Goal: Information Seeking & Learning: Learn about a topic

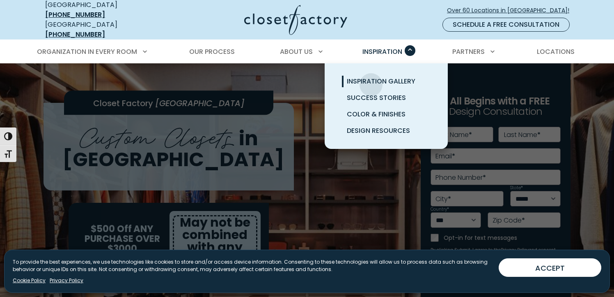
click at [371, 78] on span "Inspiration Gallery" at bounding box center [381, 80] width 69 height 9
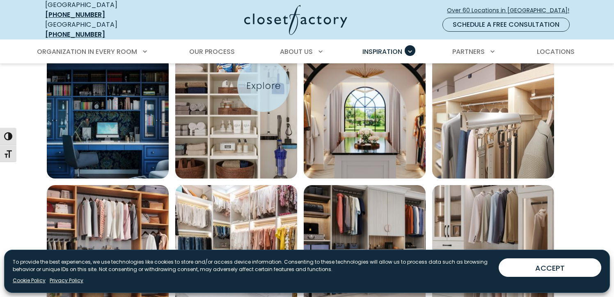
scroll to position [301, 0]
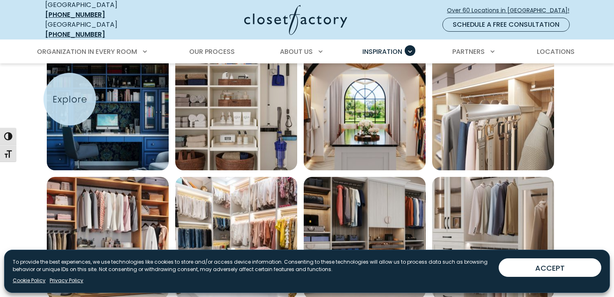
click at [70, 99] on img "Open inspiration gallery to preview enlarged image" at bounding box center [108, 109] width 122 height 122
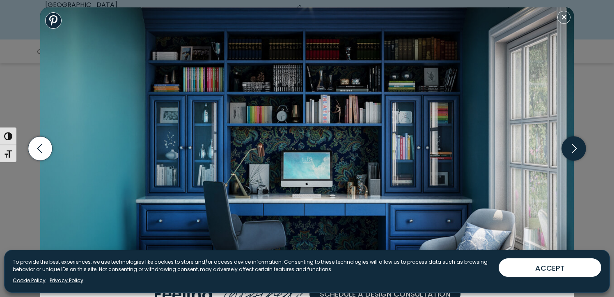
click at [573, 152] on icon "button" at bounding box center [574, 148] width 5 height 9
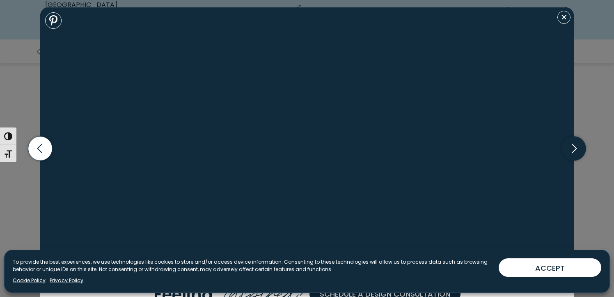
scroll to position [296, 0]
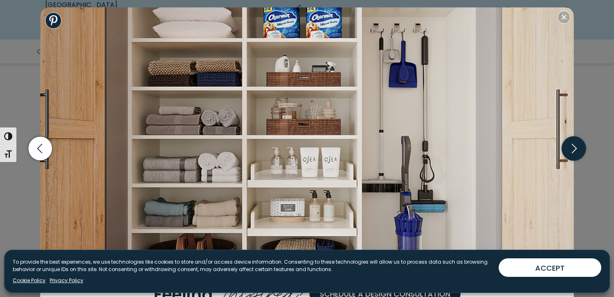
click at [573, 152] on icon "button" at bounding box center [574, 148] width 5 height 9
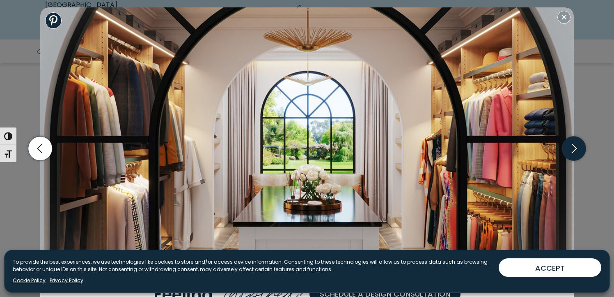
click at [573, 152] on icon "button" at bounding box center [574, 148] width 5 height 9
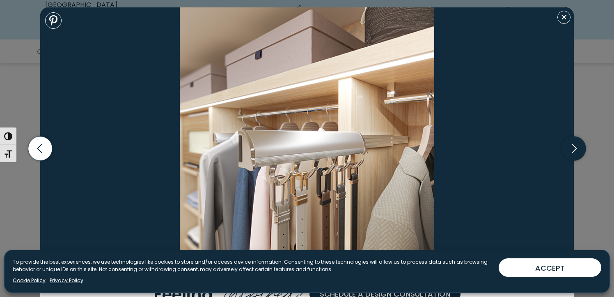
click at [573, 152] on icon "button" at bounding box center [574, 148] width 5 height 9
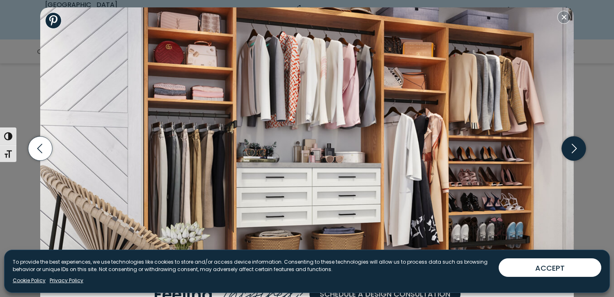
click at [573, 152] on icon "button" at bounding box center [574, 148] width 5 height 9
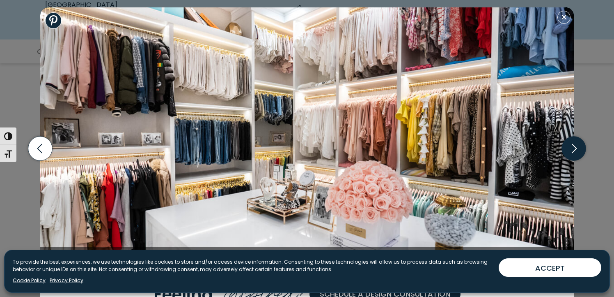
click at [573, 152] on icon "button" at bounding box center [574, 148] width 5 height 9
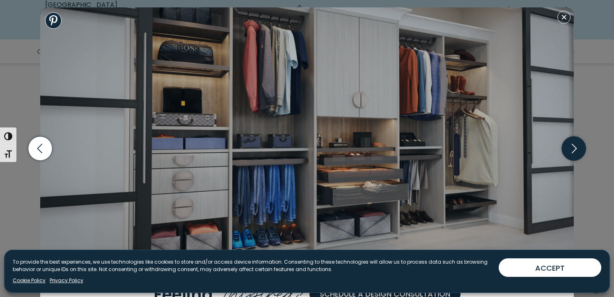
scroll to position [295, 0]
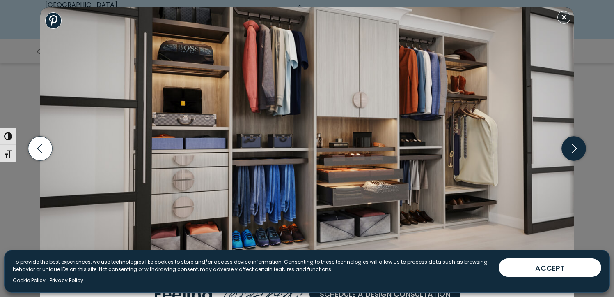
click at [573, 152] on icon "button" at bounding box center [574, 148] width 5 height 9
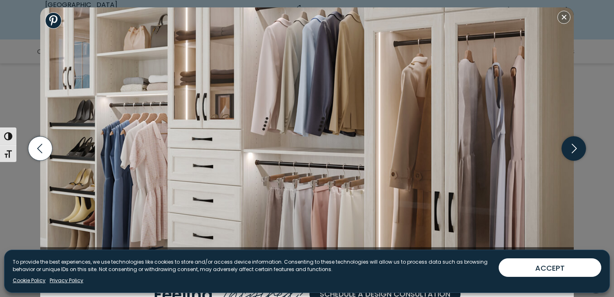
click at [573, 152] on icon "button" at bounding box center [574, 148] width 5 height 9
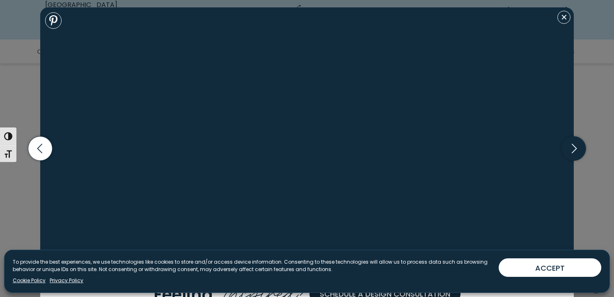
scroll to position [288, 0]
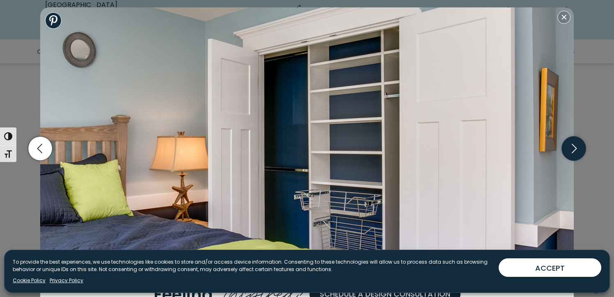
click at [573, 152] on icon "button" at bounding box center [574, 148] width 5 height 9
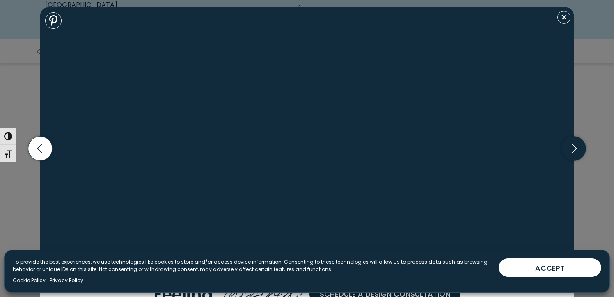
scroll to position [281, 0]
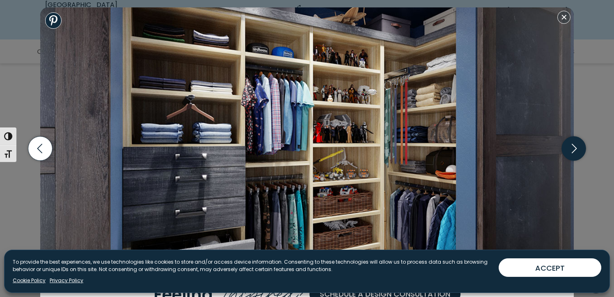
click at [573, 152] on icon "button" at bounding box center [574, 148] width 5 height 9
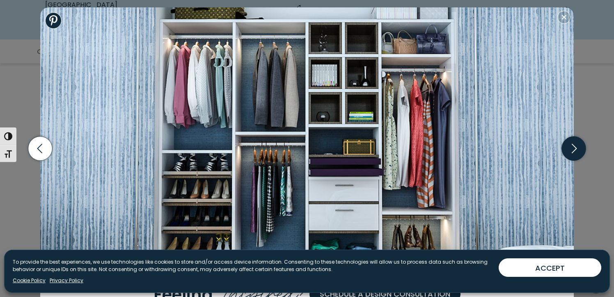
click at [573, 152] on icon "button" at bounding box center [574, 148] width 5 height 9
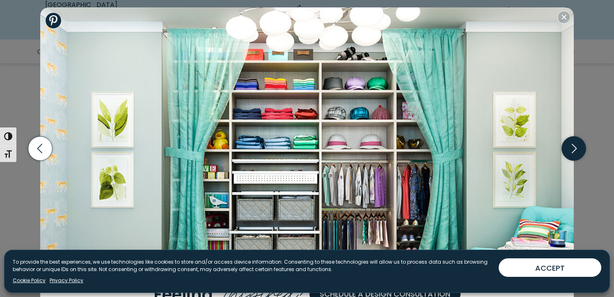
click at [573, 152] on icon "button" at bounding box center [574, 148] width 5 height 9
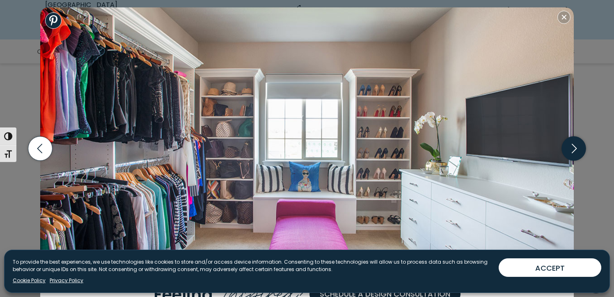
scroll to position [278, 0]
click at [573, 152] on icon "button" at bounding box center [574, 148] width 5 height 9
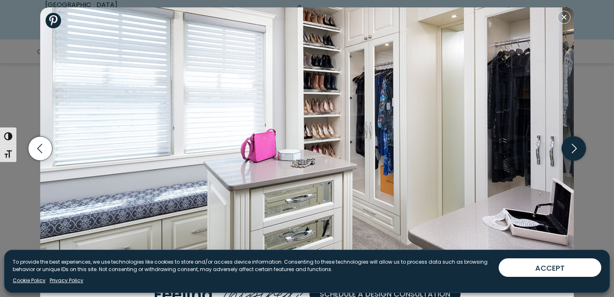
scroll to position [275, 0]
click at [573, 152] on icon "button" at bounding box center [574, 148] width 5 height 9
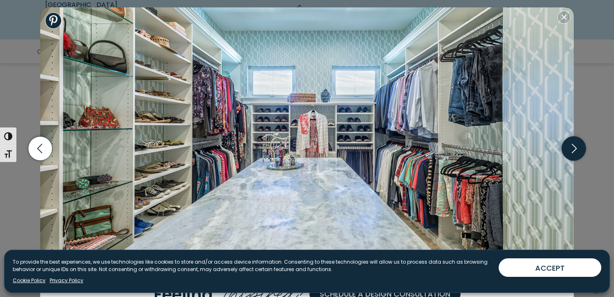
click at [573, 152] on icon "button" at bounding box center [574, 148] width 5 height 9
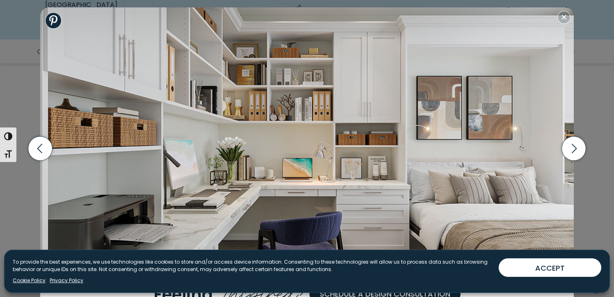
scroll to position [271, 0]
click at [567, 154] on icon "button" at bounding box center [574, 148] width 24 height 24
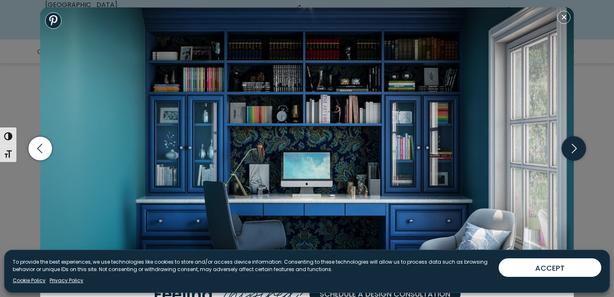
click at [566, 153] on icon "button" at bounding box center [574, 148] width 24 height 24
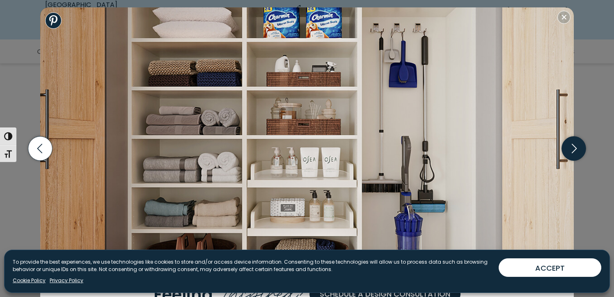
click at [566, 153] on icon "button" at bounding box center [574, 148] width 24 height 24
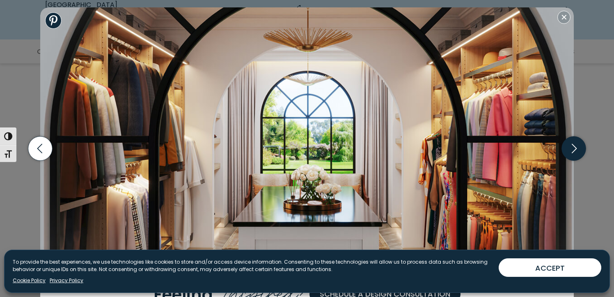
click at [565, 153] on icon "button" at bounding box center [574, 148] width 24 height 24
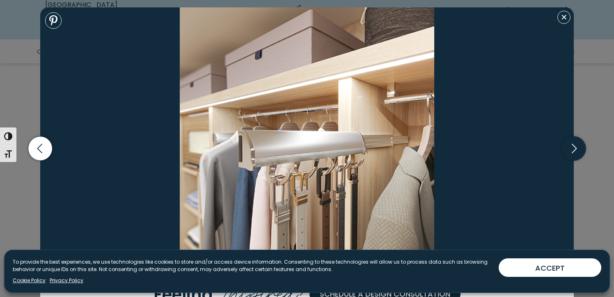
scroll to position [263, 0]
click at [565, 153] on icon "button" at bounding box center [574, 148] width 24 height 24
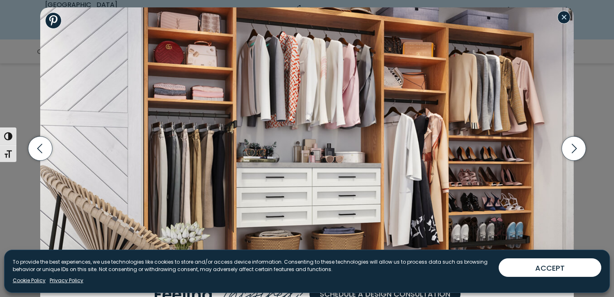
click at [566, 20] on button "Close modal" at bounding box center [564, 17] width 13 height 13
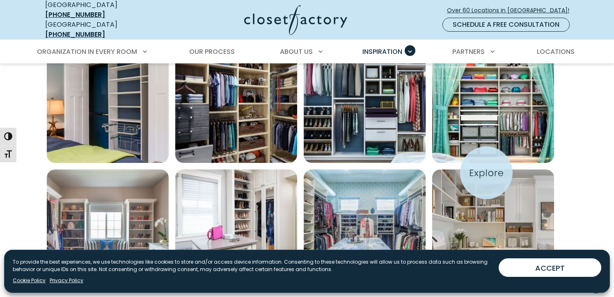
scroll to position [547, 0]
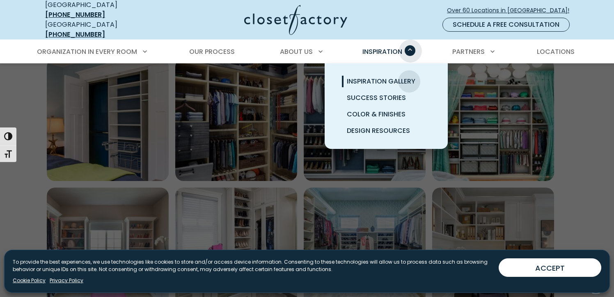
click at [411, 45] on span "Primary Menu" at bounding box center [410, 50] width 11 height 11
click at [390, 93] on span "Success Stories" at bounding box center [376, 97] width 59 height 9
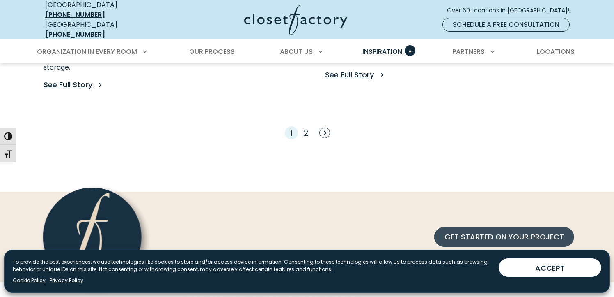
scroll to position [850, 0]
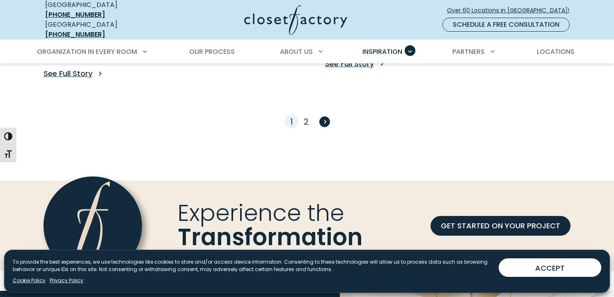
click at [327, 116] on span "Next" at bounding box center [325, 121] width 11 height 11
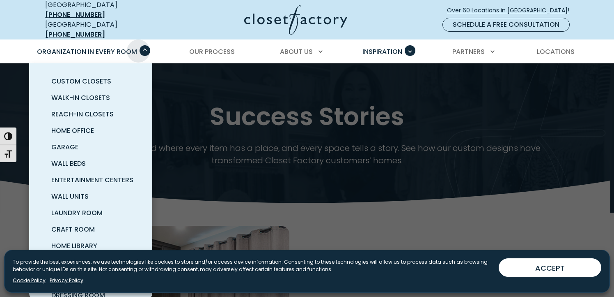
click at [138, 41] on div "Organization in Every Room Custom Closets Walk-In Closets Reach-In Closets Home…" at bounding box center [90, 51] width 119 height 23
click at [102, 76] on span "Custom Closets" at bounding box center [81, 80] width 60 height 9
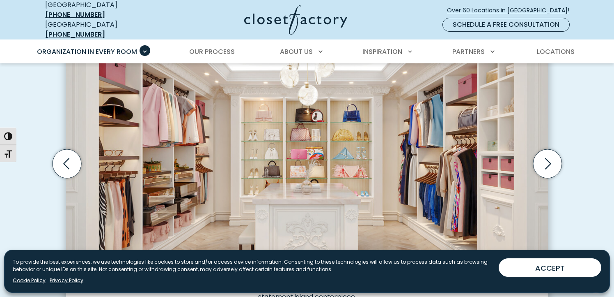
scroll to position [280, 0]
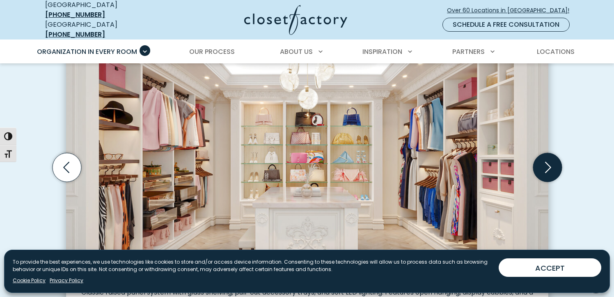
click at [546, 162] on icon "Next slide" at bounding box center [547, 167] width 29 height 29
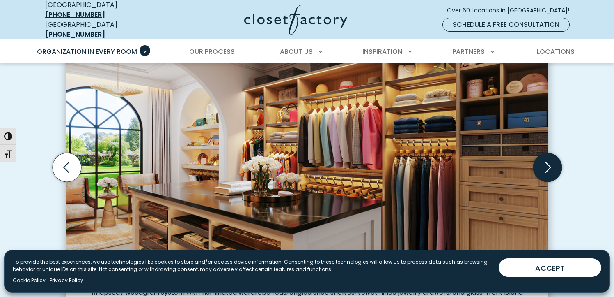
click at [546, 162] on icon "Next slide" at bounding box center [547, 167] width 29 height 29
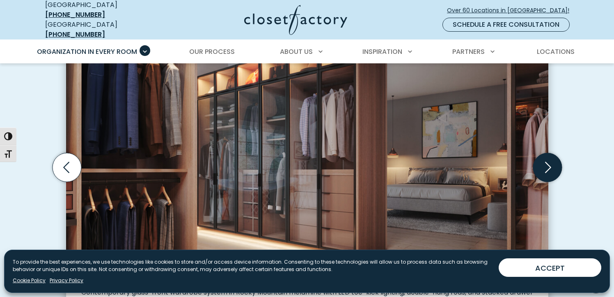
click at [546, 162] on icon "Next slide" at bounding box center [547, 167] width 29 height 29
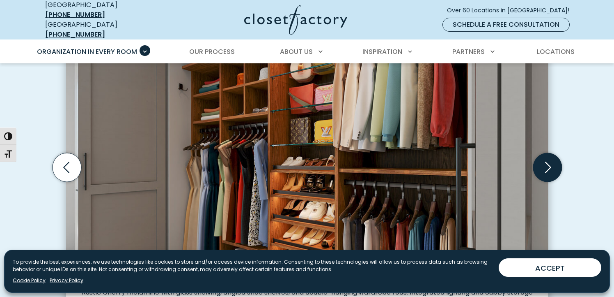
click at [546, 162] on icon "Next slide" at bounding box center [547, 167] width 29 height 29
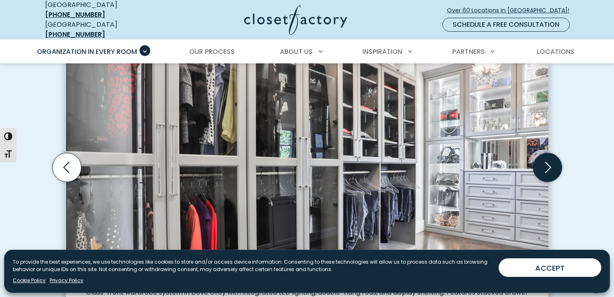
click at [546, 162] on icon "Next slide" at bounding box center [547, 167] width 29 height 29
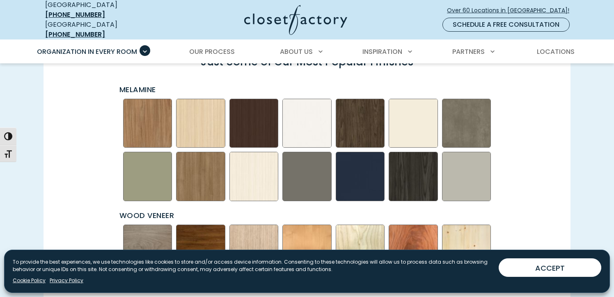
scroll to position [1177, 0]
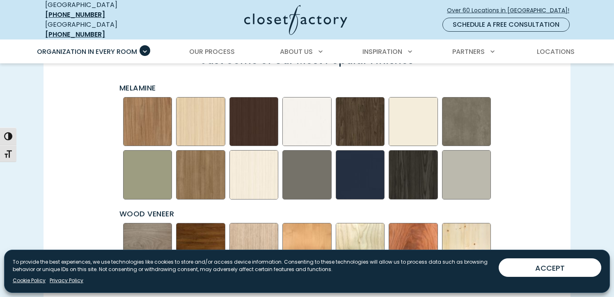
click at [308, 124] on img "Swatch Grid" at bounding box center [307, 121] width 49 height 49
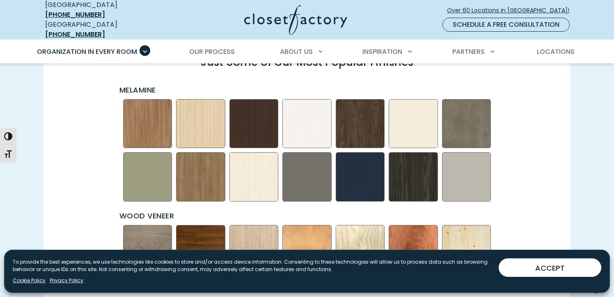
click at [312, 123] on img "Swatch Grid" at bounding box center [307, 123] width 49 height 49
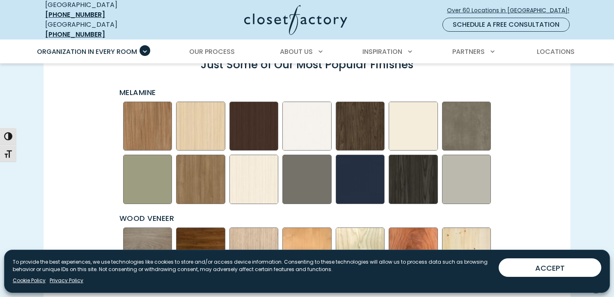
scroll to position [1171, 0]
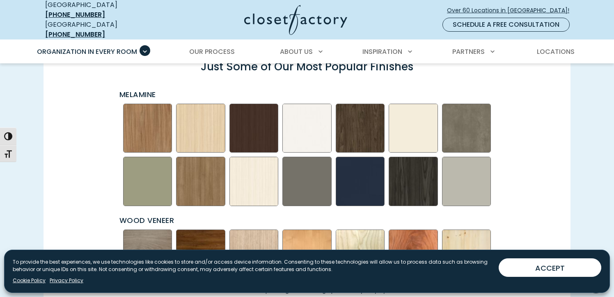
click at [314, 124] on img "Swatch Grid" at bounding box center [307, 128] width 49 height 49
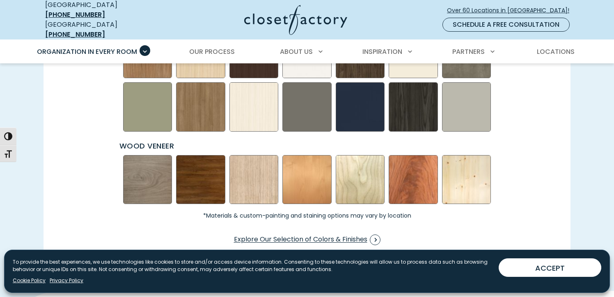
scroll to position [1249, 0]
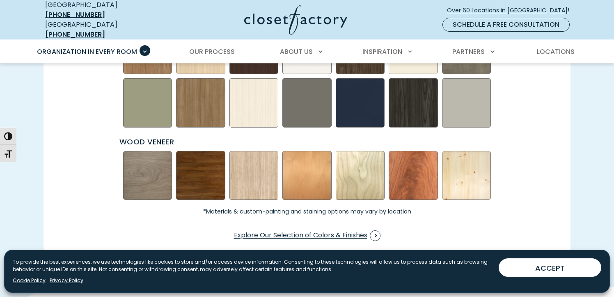
click at [464, 182] on img "Swatch Grid" at bounding box center [466, 175] width 49 height 49
click at [336, 230] on span "Explore Our Selection of Colors & Finishes" at bounding box center [307, 235] width 147 height 11
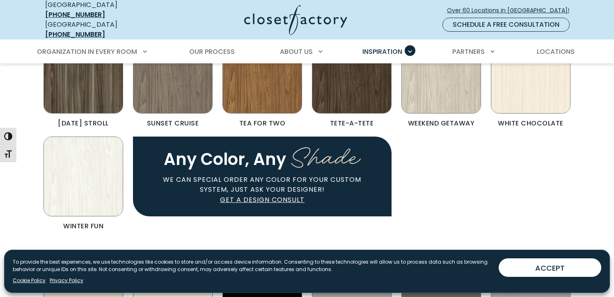
scroll to position [760, 0]
